Goal: Information Seeking & Learning: Learn about a topic

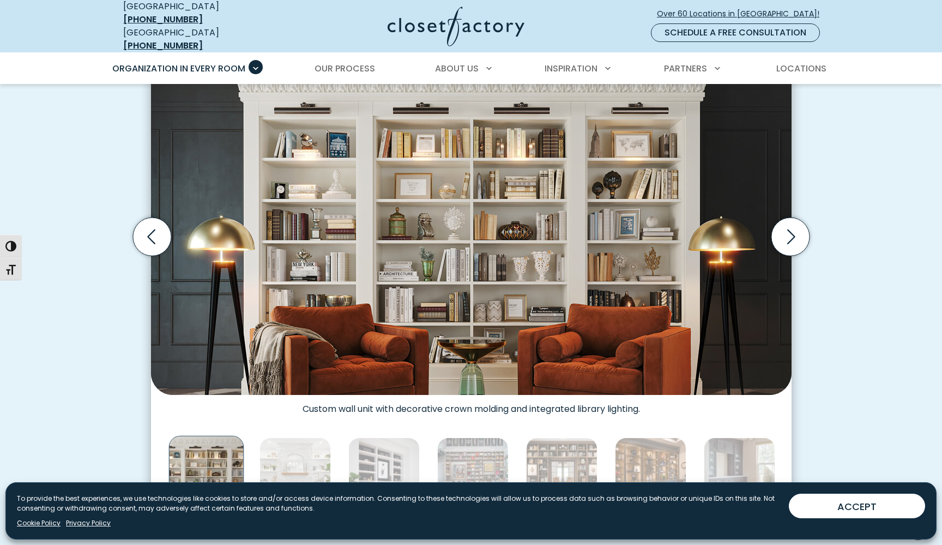
scroll to position [313, 0]
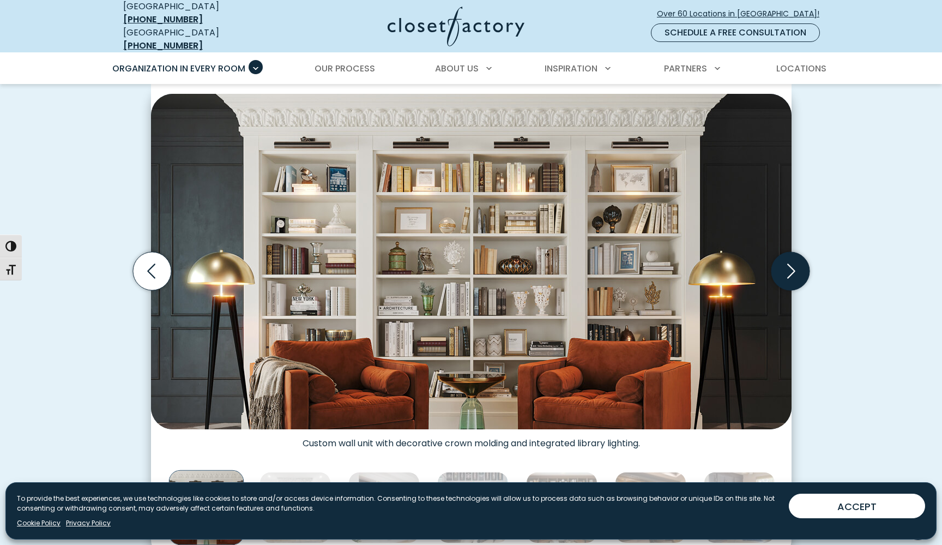
click at [789, 265] on icon "Next slide" at bounding box center [790, 271] width 38 height 38
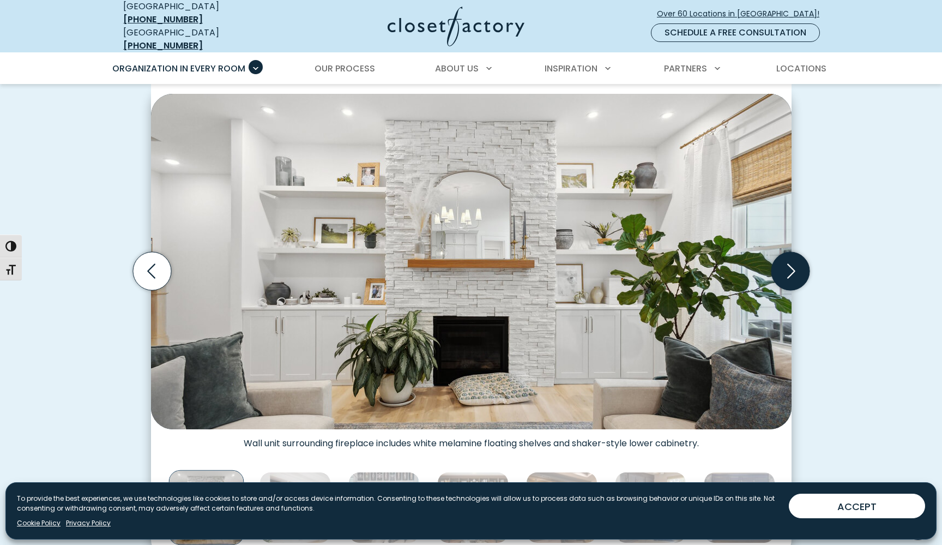
click at [788, 265] on icon "Next slide" at bounding box center [790, 271] width 38 height 38
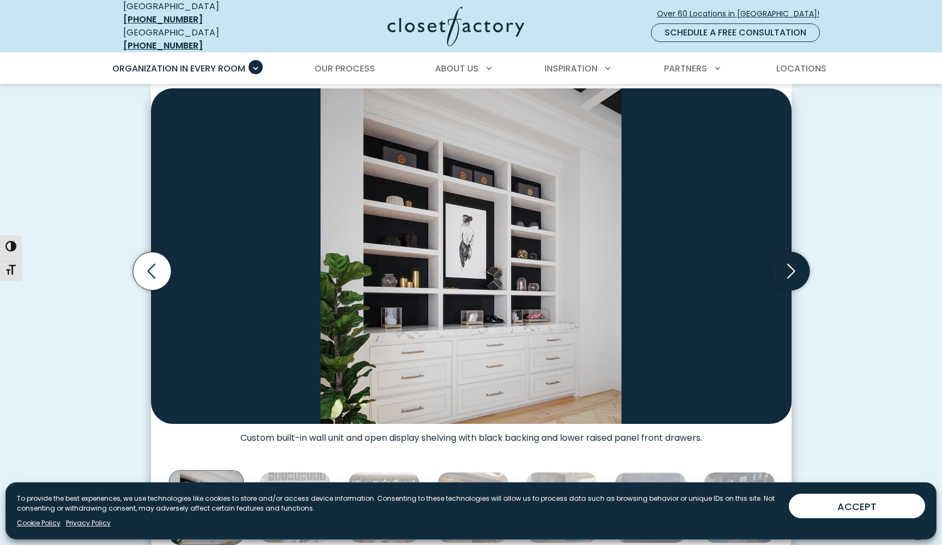
click at [788, 265] on icon "Next slide" at bounding box center [790, 271] width 38 height 38
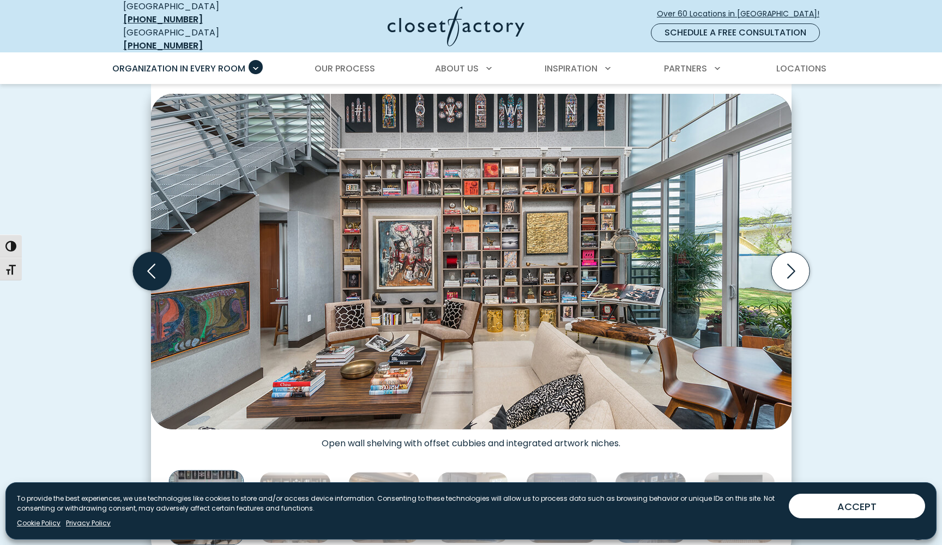
click at [130, 267] on icon "Previous slide" at bounding box center [152, 270] width 47 height 47
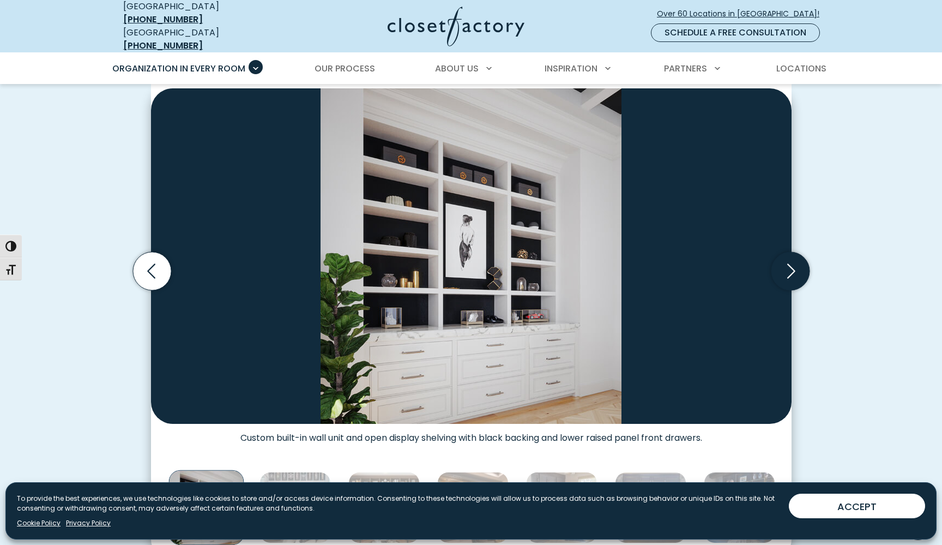
click at [797, 275] on icon "Next slide" at bounding box center [790, 271] width 38 height 38
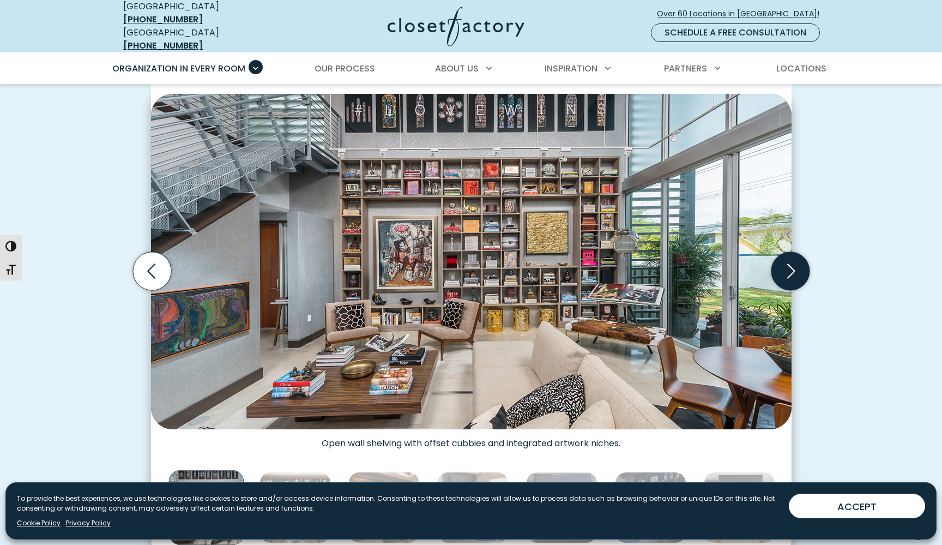
click at [790, 274] on icon "Next slide" at bounding box center [790, 271] width 38 height 38
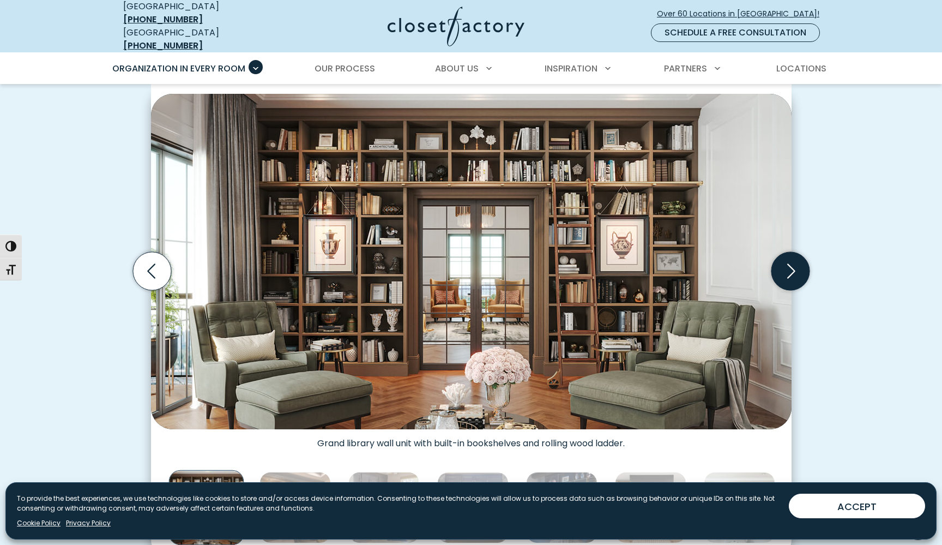
click at [789, 274] on icon "Next slide" at bounding box center [790, 271] width 38 height 38
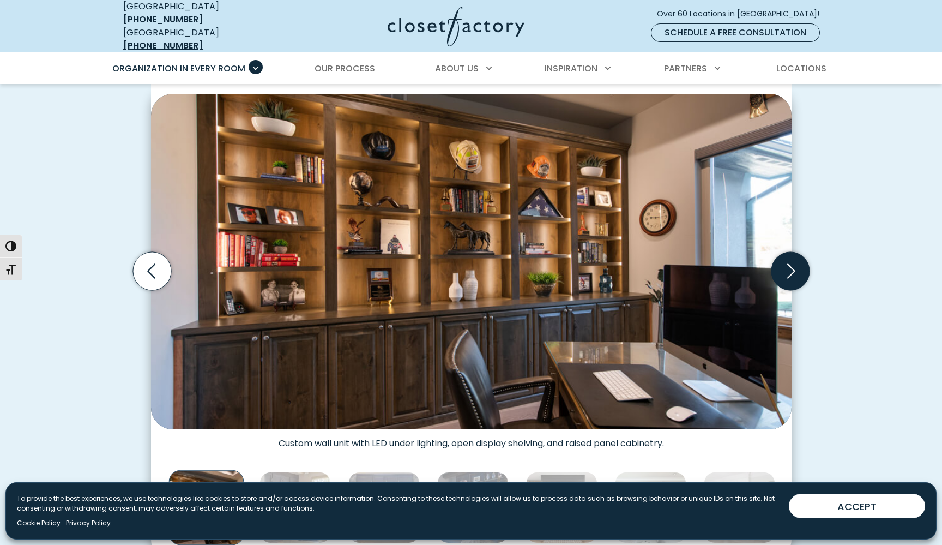
click at [789, 274] on icon "Next slide" at bounding box center [790, 271] width 38 height 38
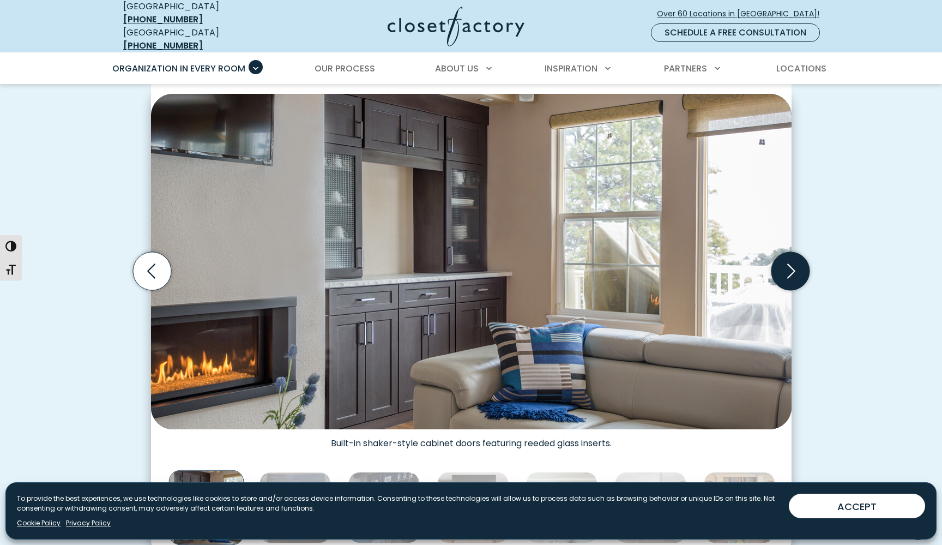
click at [789, 274] on icon "Next slide" at bounding box center [790, 271] width 38 height 38
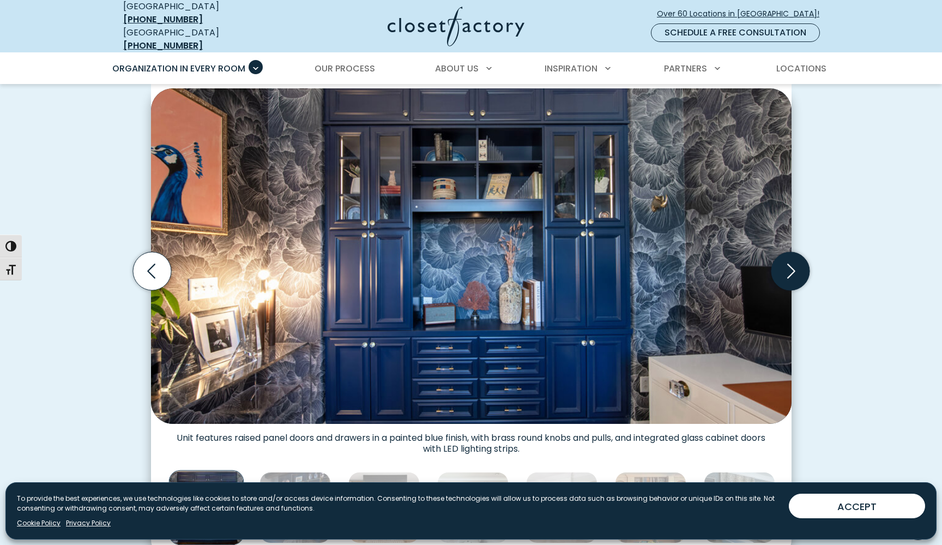
click at [789, 274] on icon "Next slide" at bounding box center [790, 271] width 38 height 38
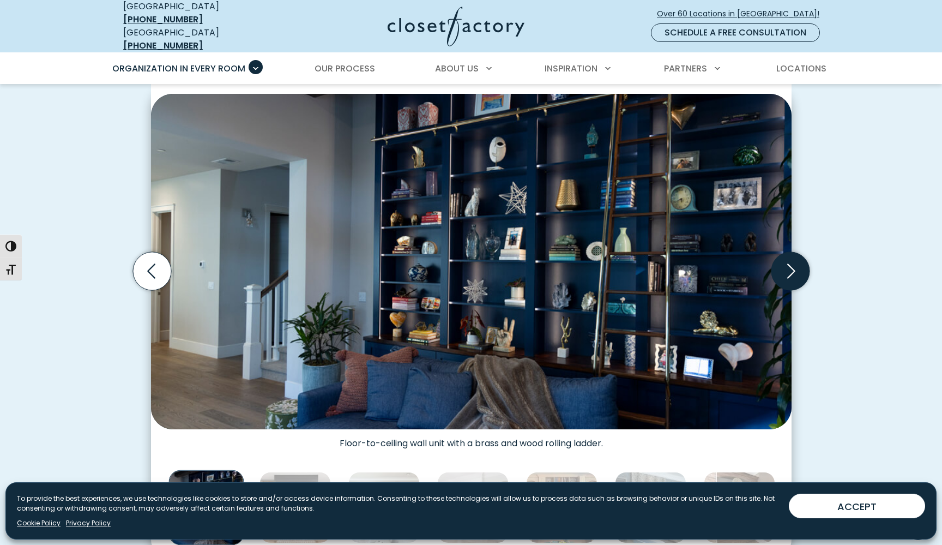
click at [789, 274] on icon "Next slide" at bounding box center [790, 271] width 38 height 38
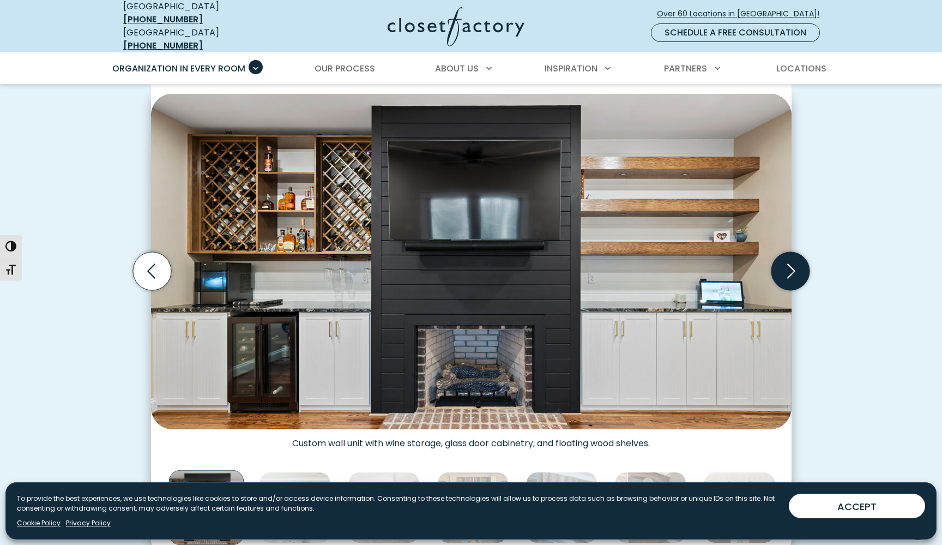
click at [789, 274] on icon "Next slide" at bounding box center [790, 271] width 38 height 38
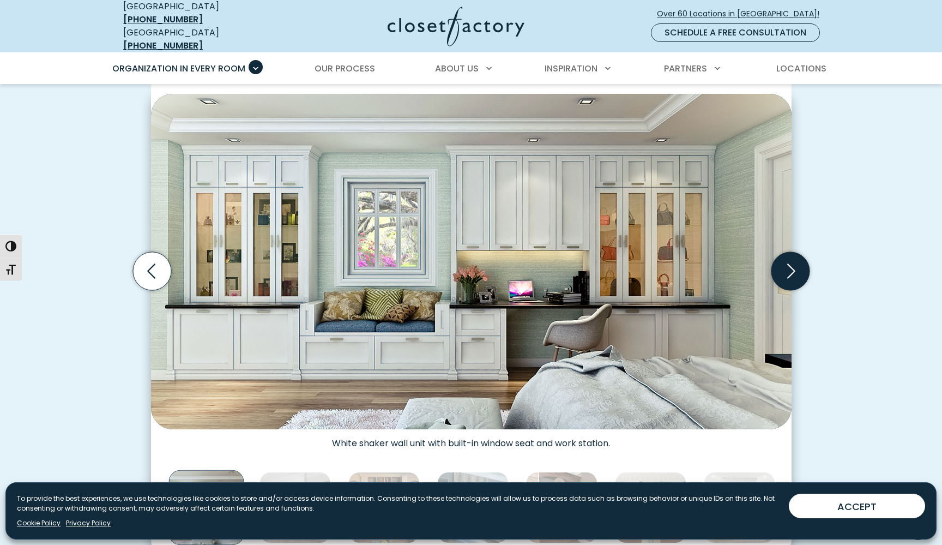
click at [789, 274] on icon "Next slide" at bounding box center [790, 271] width 38 height 38
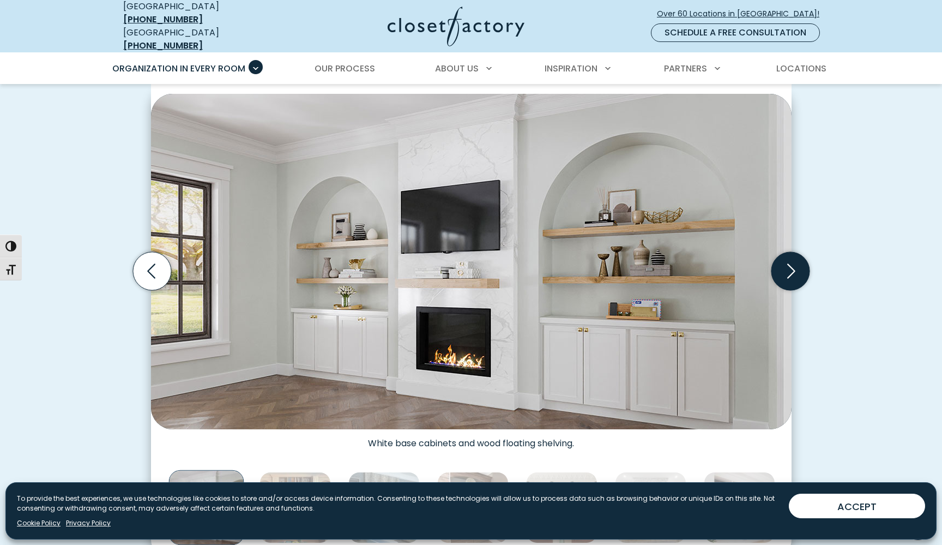
click at [789, 274] on icon "Next slide" at bounding box center [790, 271] width 38 height 38
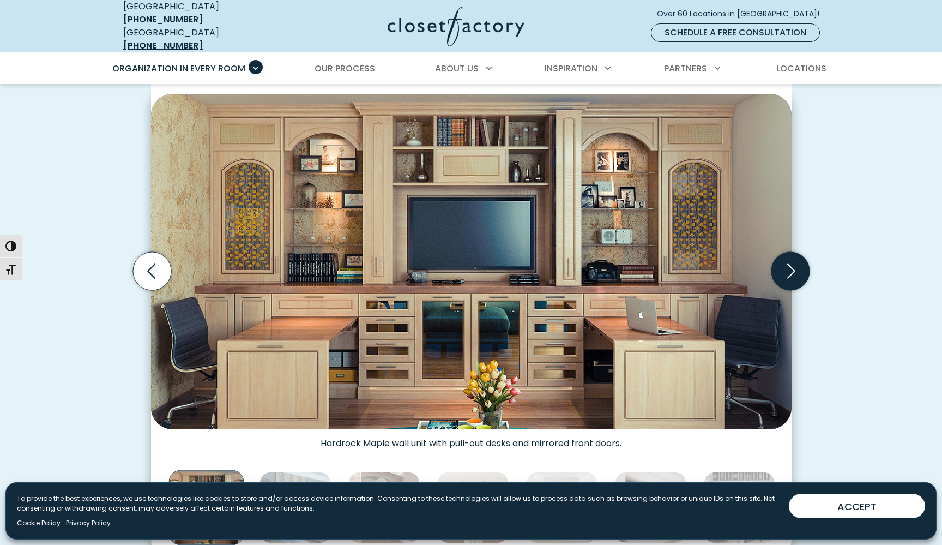
click at [789, 274] on icon "Next slide" at bounding box center [790, 271] width 38 height 38
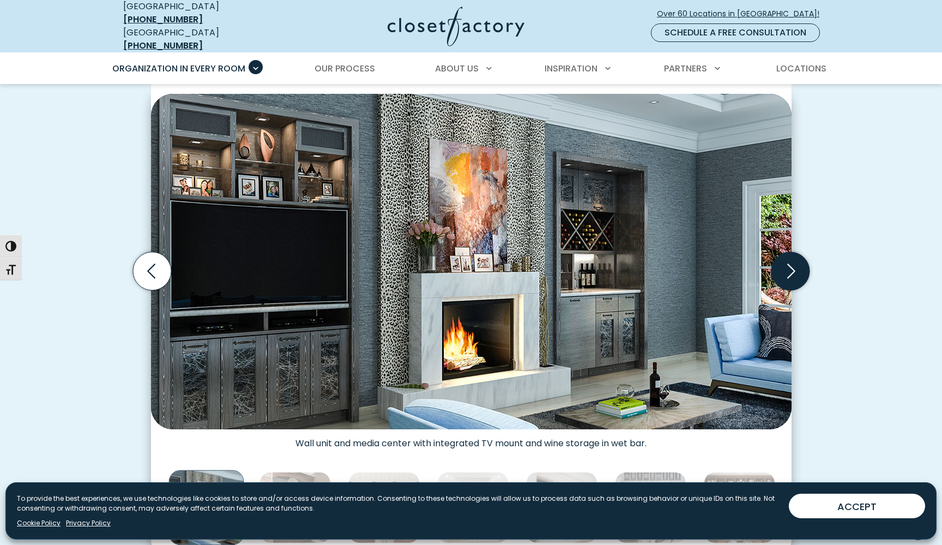
click at [789, 274] on icon "Next slide" at bounding box center [790, 271] width 38 height 38
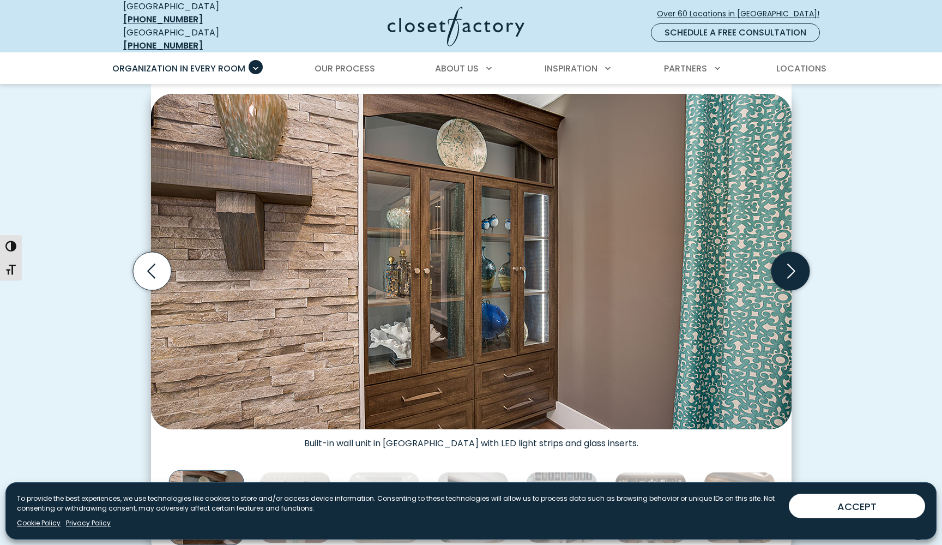
click at [789, 274] on icon "Next slide" at bounding box center [790, 271] width 38 height 38
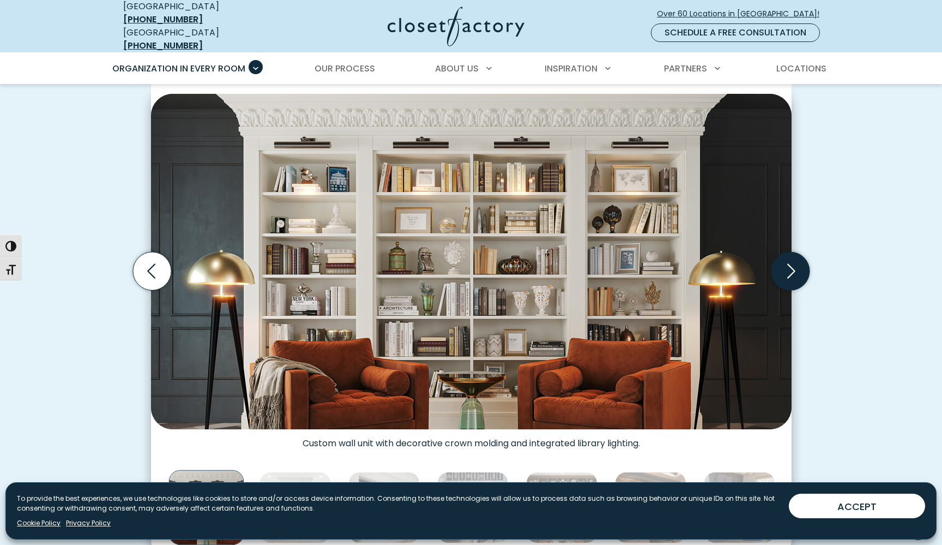
click at [789, 274] on icon "Next slide" at bounding box center [790, 271] width 38 height 38
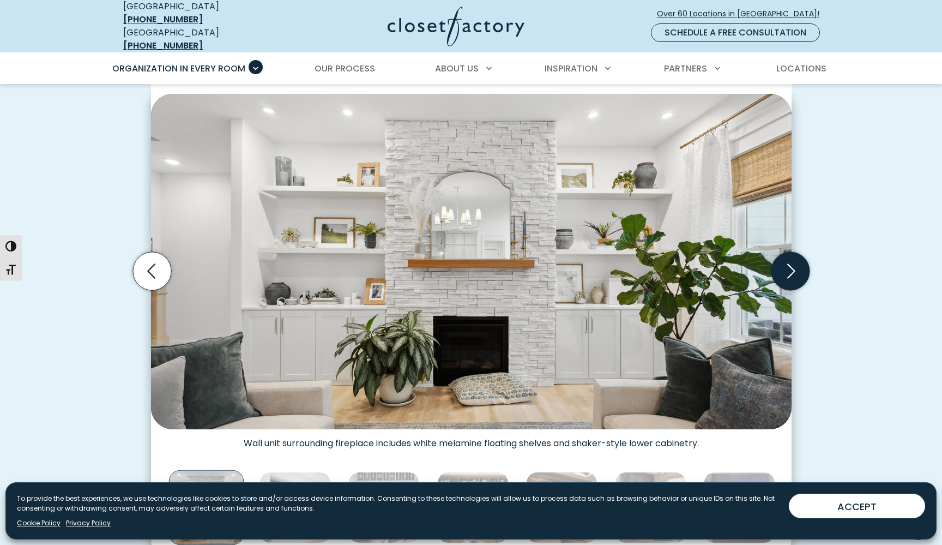
click at [789, 274] on icon "Next slide" at bounding box center [790, 271] width 38 height 38
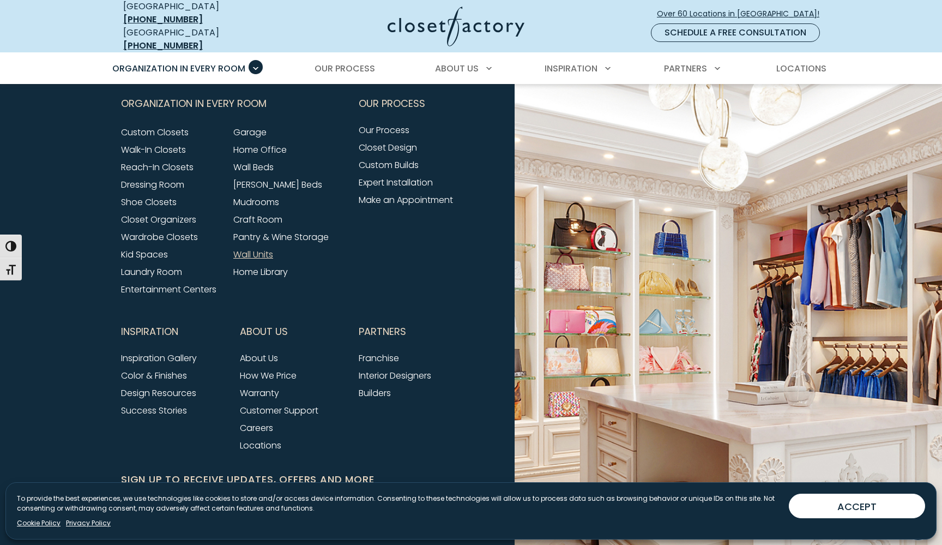
scroll to position [3584, 0]
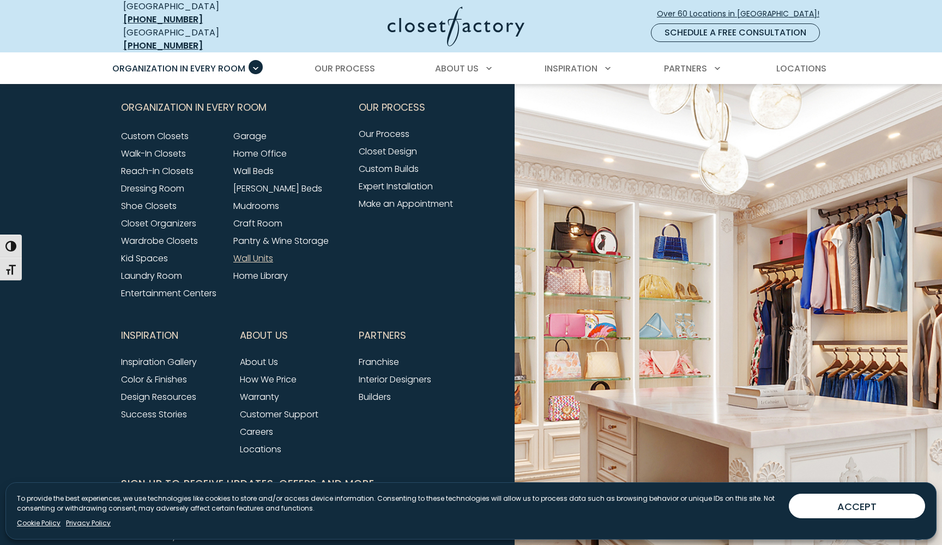
click at [258, 252] on link "Wall Units" at bounding box center [253, 258] width 40 height 13
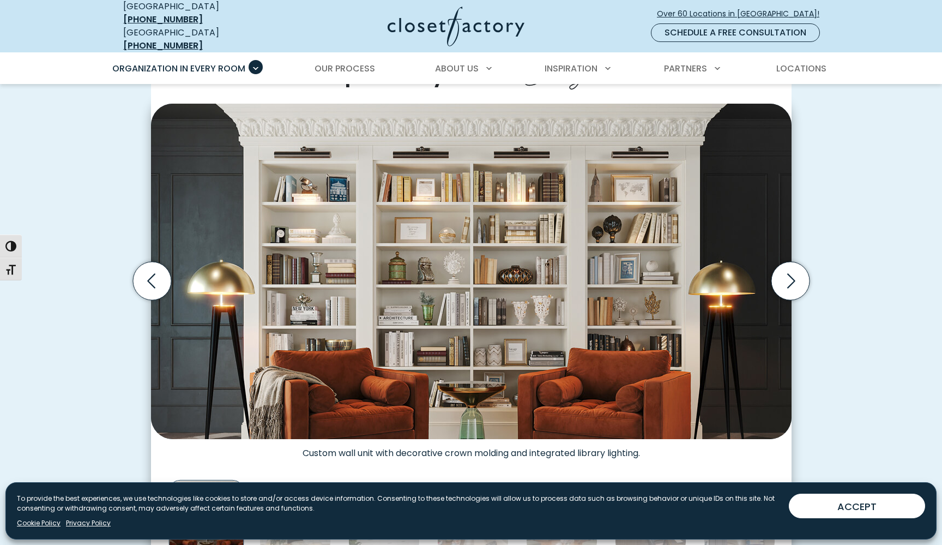
scroll to position [507, 0]
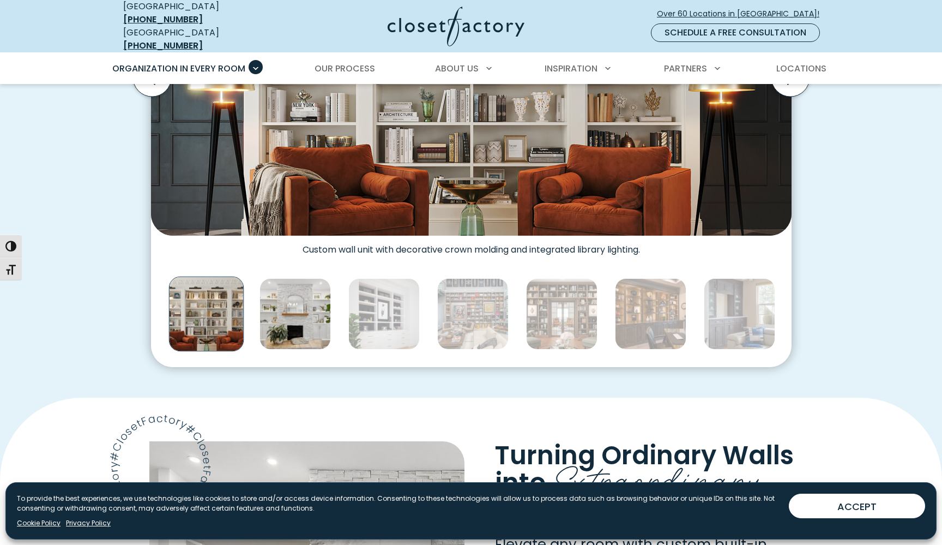
click at [282, 297] on img "Thumbnail Gallery" at bounding box center [294, 313] width 71 height 71
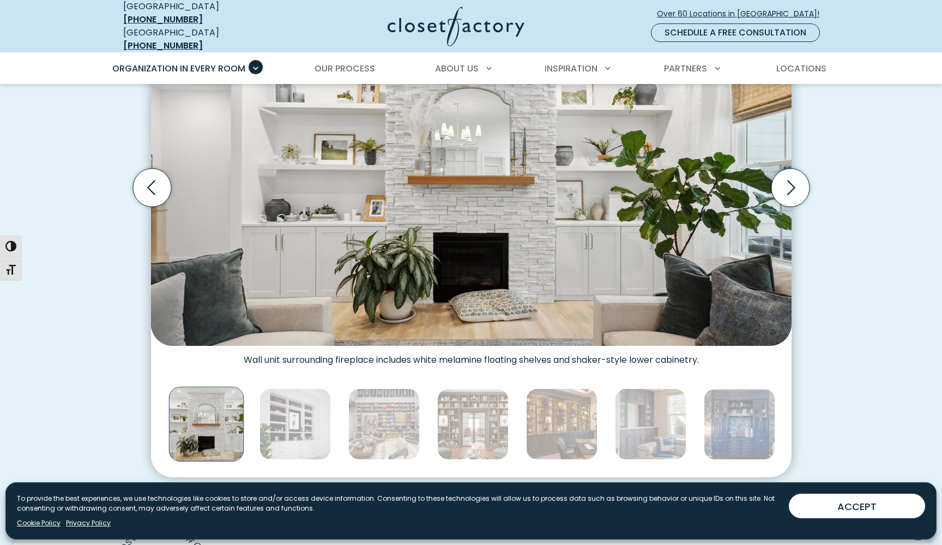
scroll to position [376, 0]
